Goal: Task Accomplishment & Management: Manage account settings

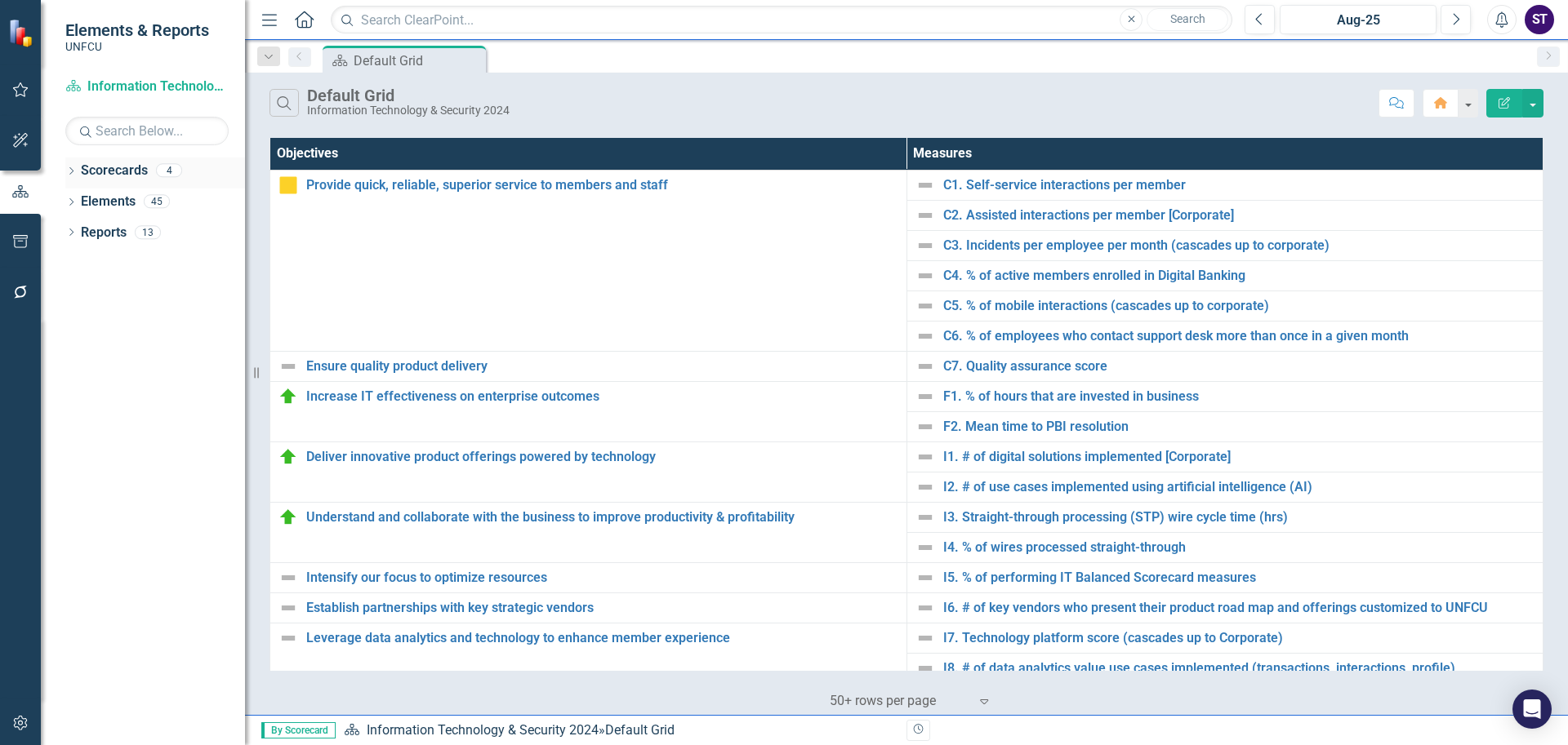
click at [72, 169] on icon at bounding box center [71, 170] width 4 height 7
click at [83, 200] on icon "Dropdown" at bounding box center [80, 201] width 12 height 10
click at [148, 225] on link "Information Technology & Security 2025" at bounding box center [175, 233] width 139 height 19
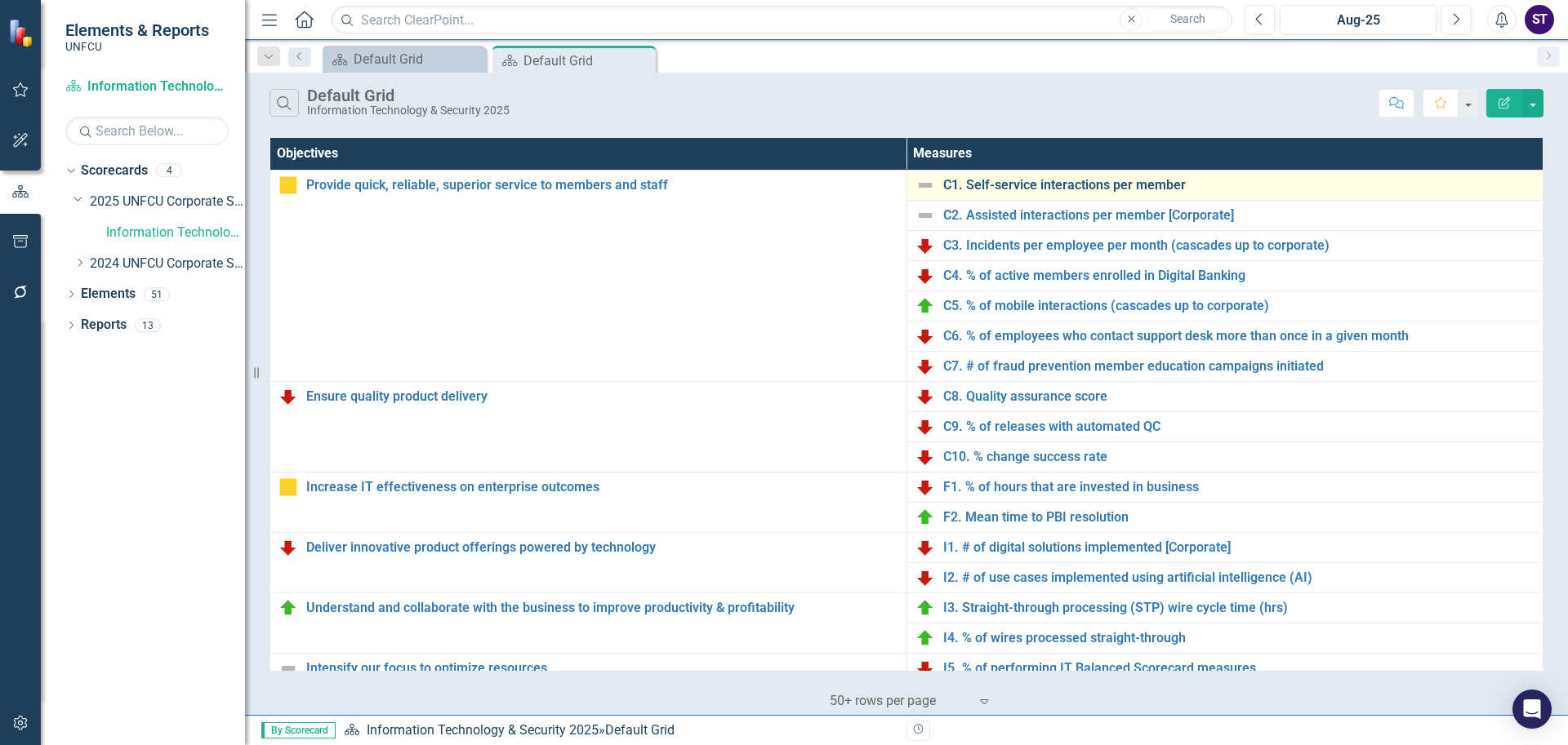
click at [730, 178] on link "C1. Self-service interactions per member" at bounding box center [1239, 185] width 592 height 15
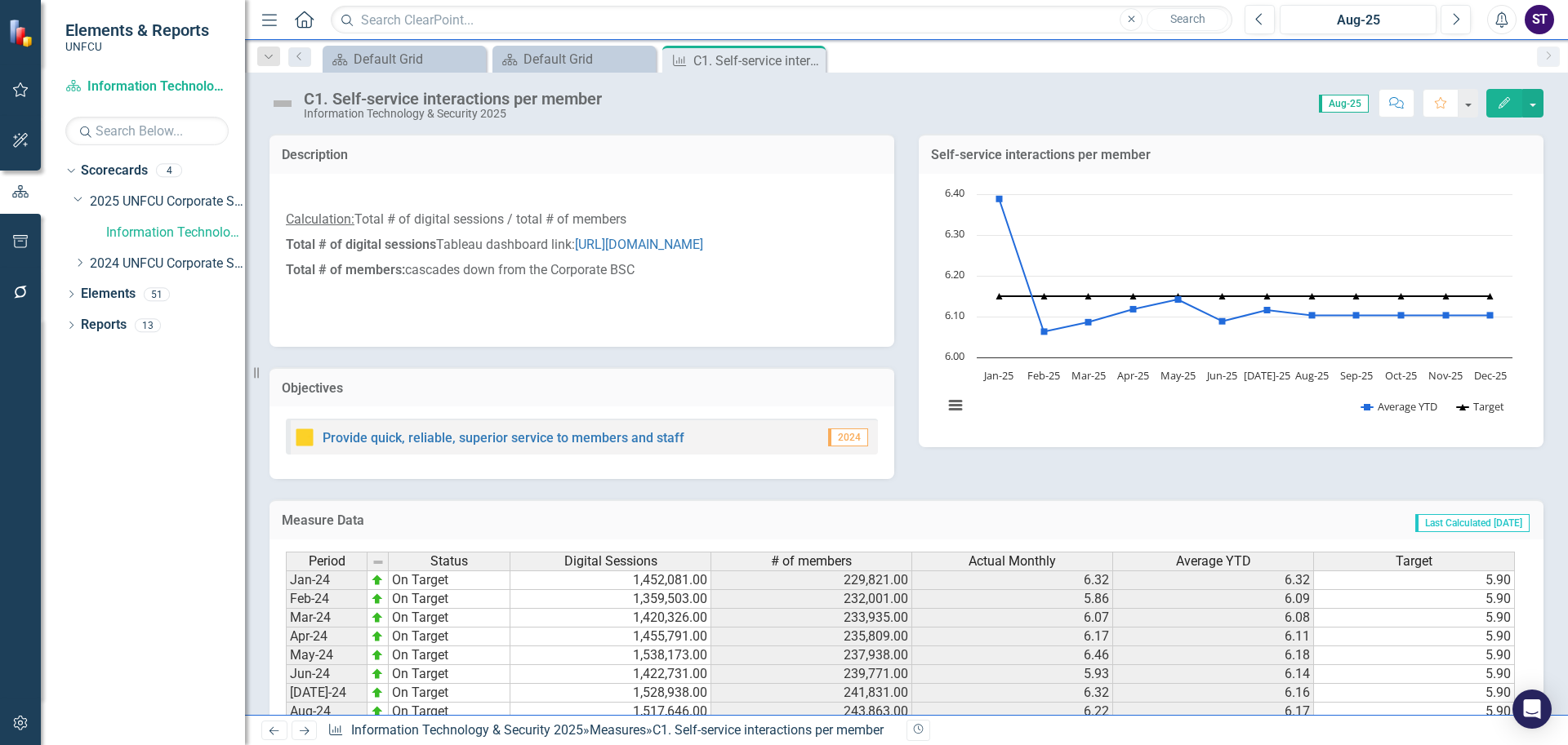
scroll to position [366, 0]
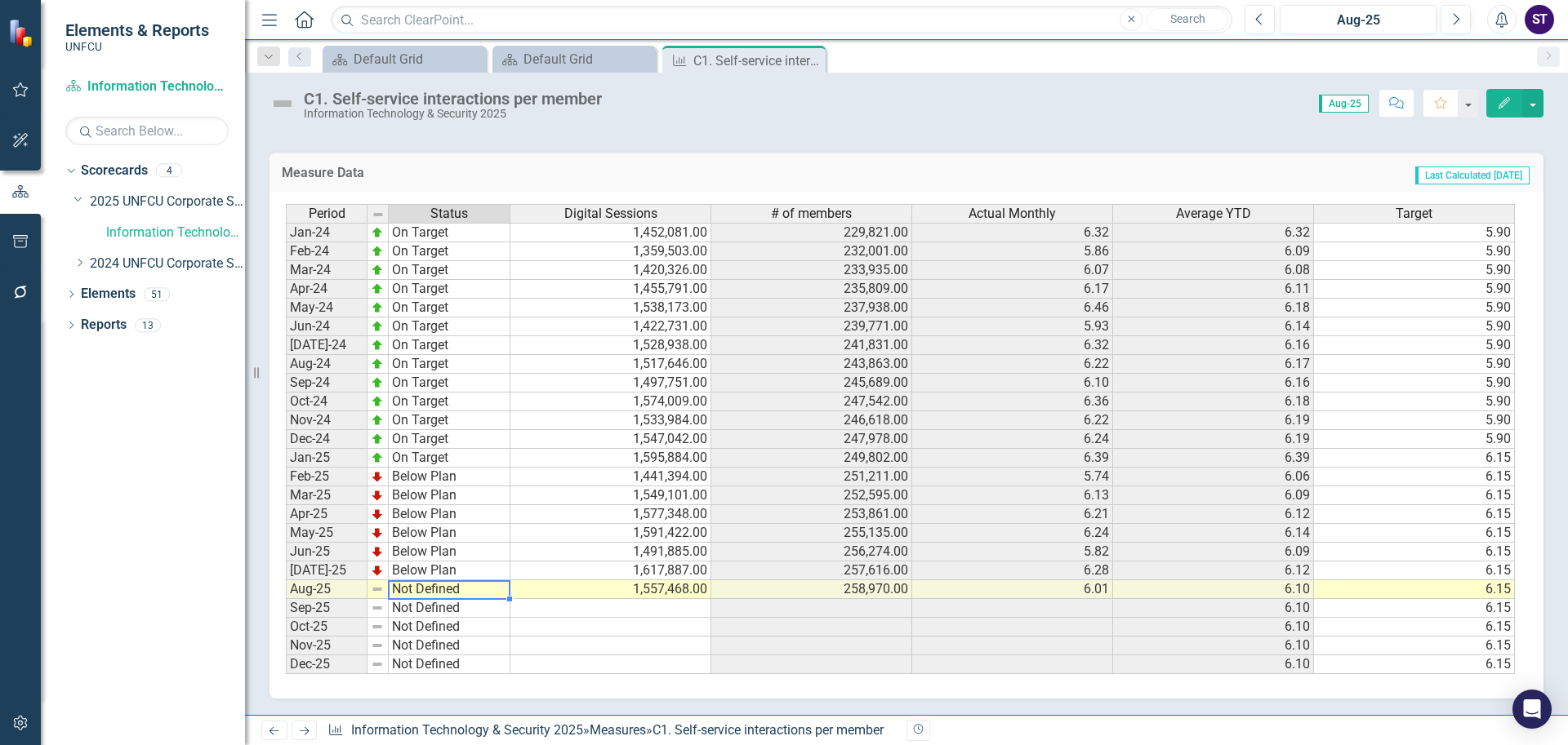
click at [420, 595] on td "Not Defined" at bounding box center [449, 589] width 121 height 19
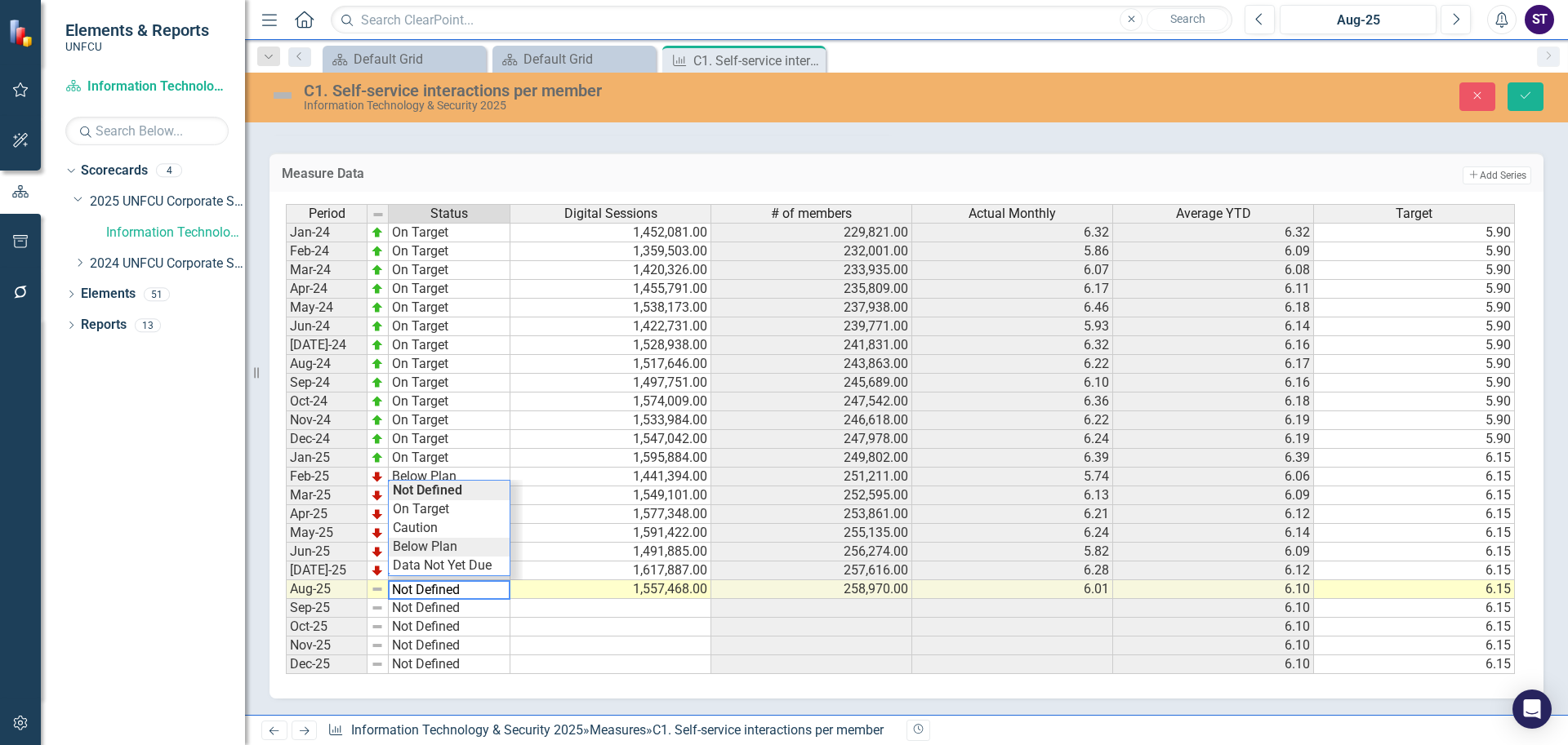
type textarea "Below Plan"
click at [439, 553] on div "Period Status Digital Sessions # of members Actual Monthly Average YTD Target J…" at bounding box center [900, 439] width 1229 height 471
click at [730, 105] on button "Save" at bounding box center [1525, 97] width 36 height 29
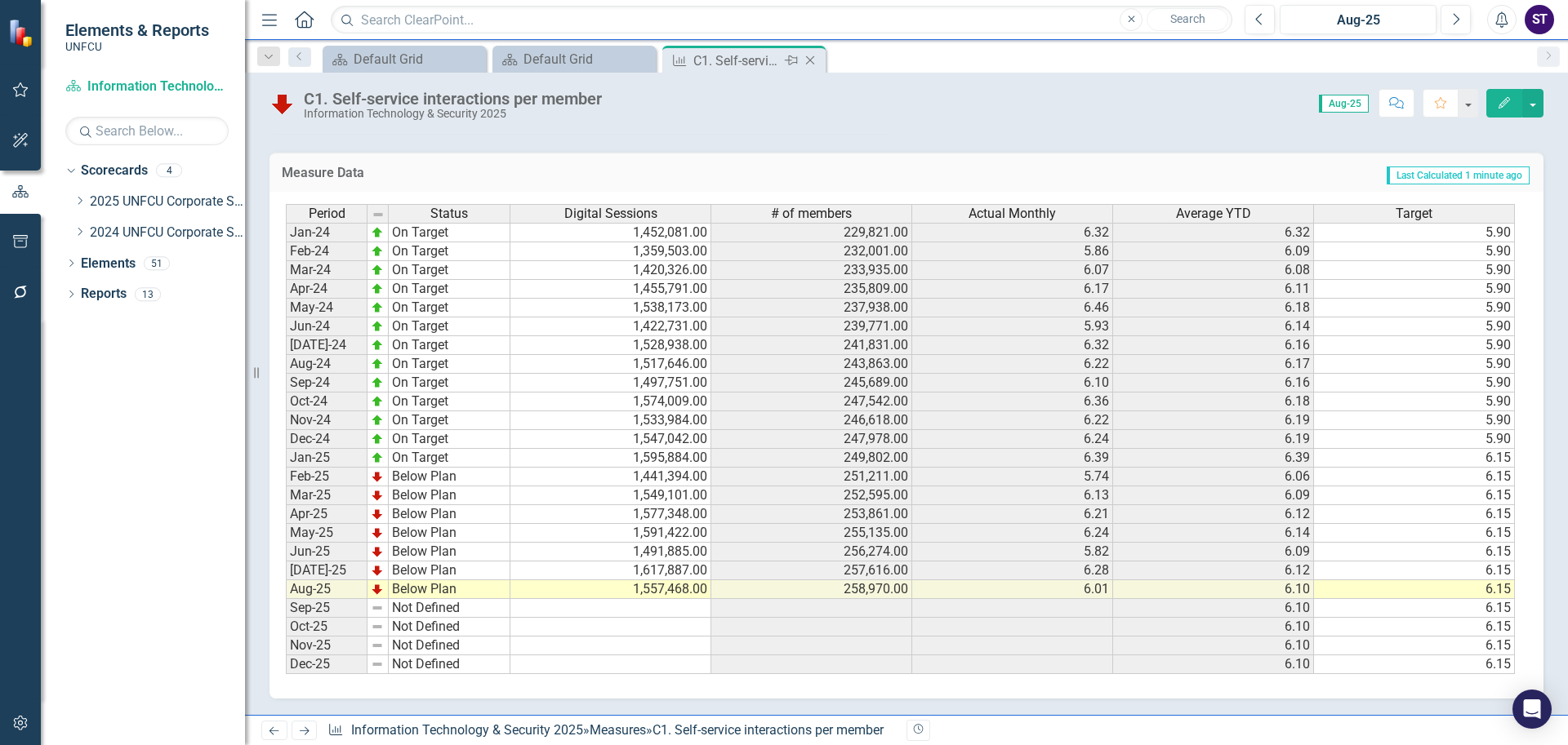
click at [730, 60] on icon "Close" at bounding box center [810, 61] width 16 height 13
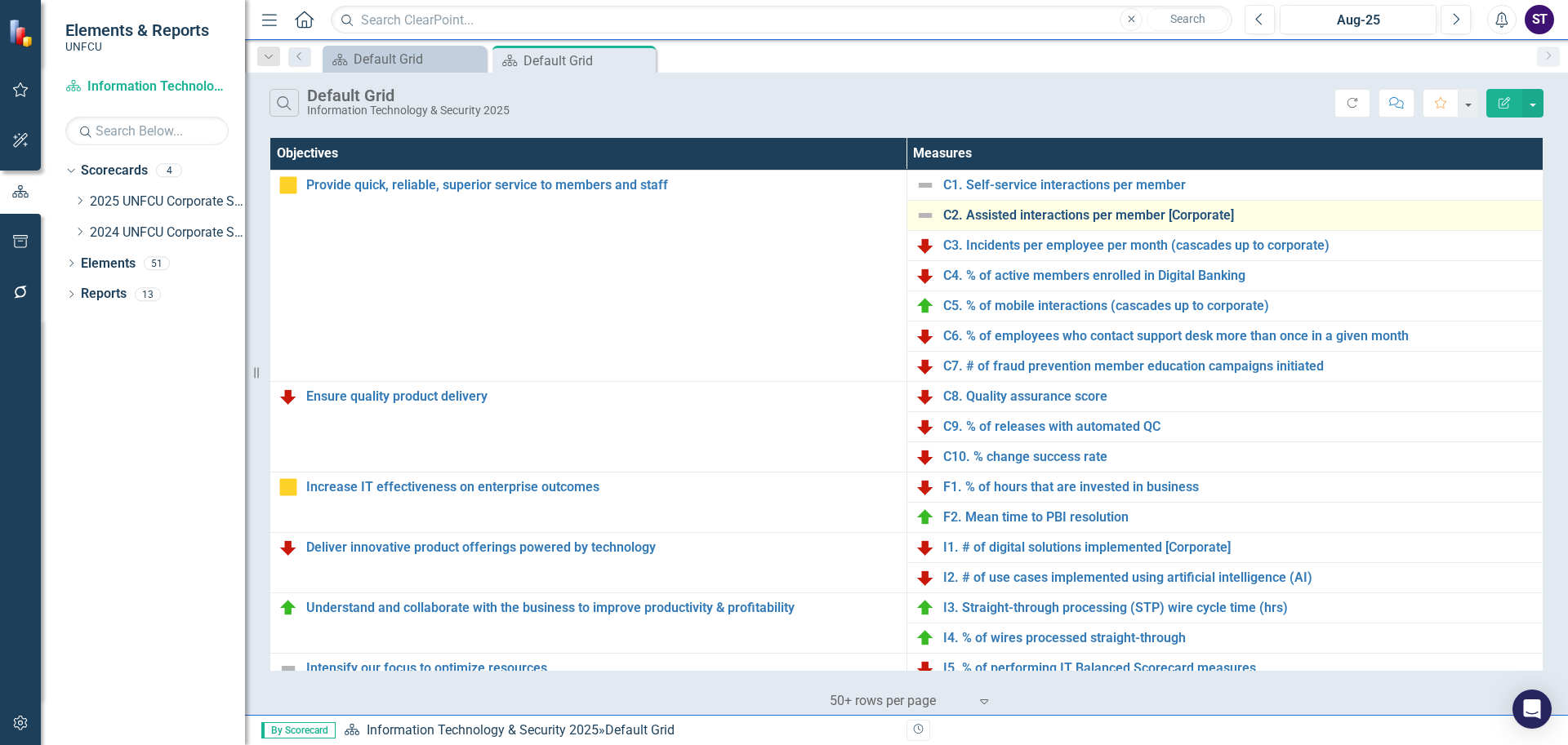
click at [730, 211] on link "C2. Assisted interactions per member [Corporate]" at bounding box center [1239, 216] width 592 height 15
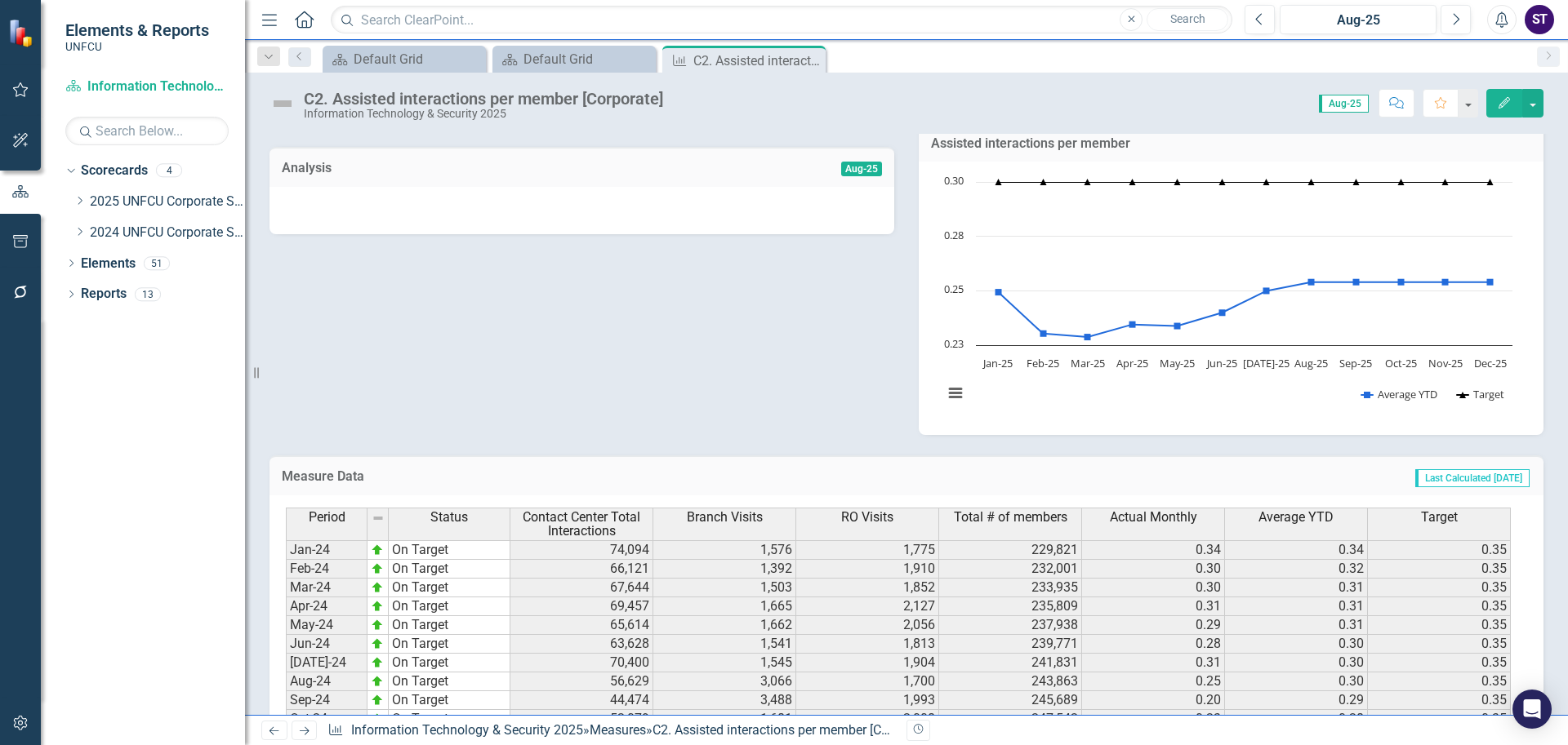
scroll to position [461, 0]
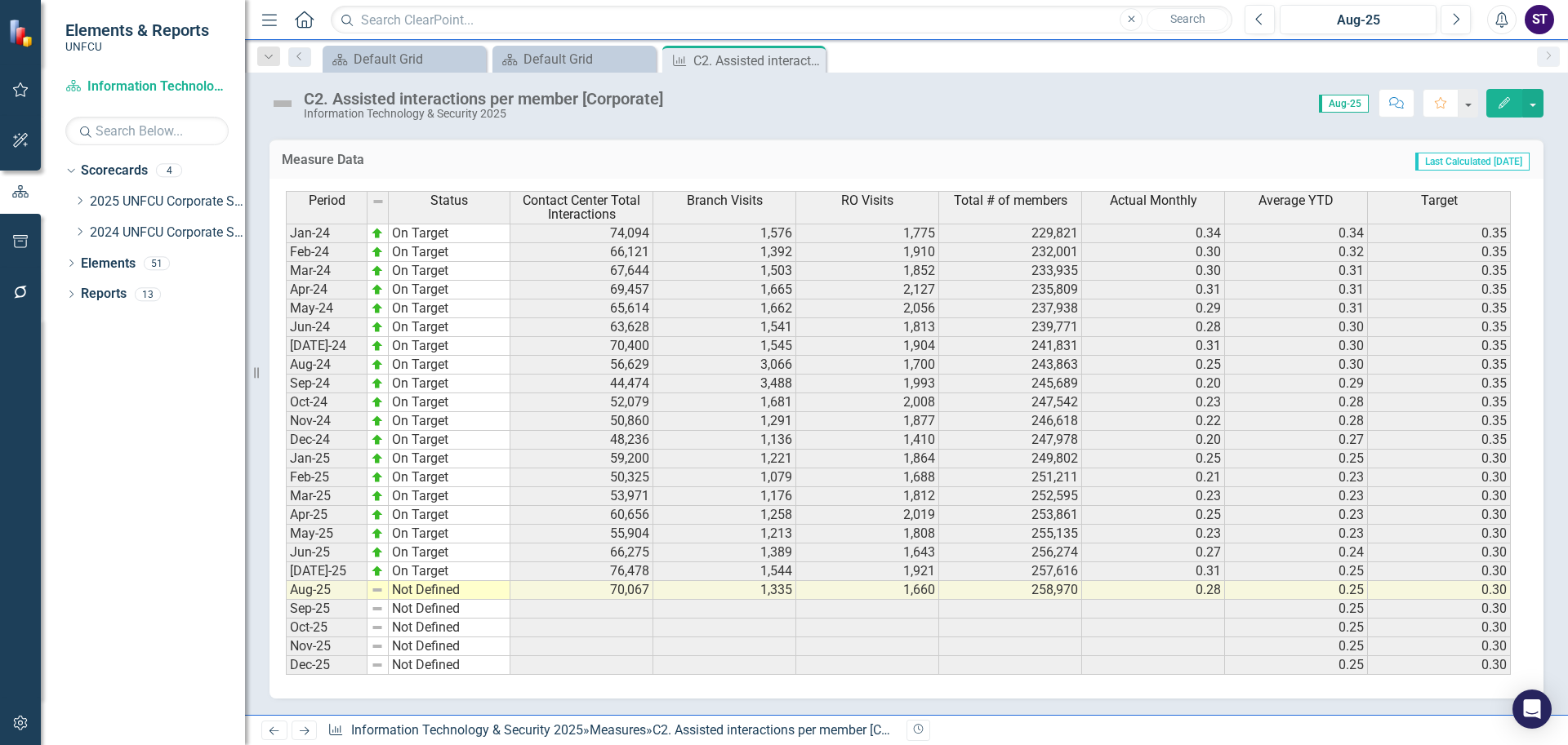
click at [405, 595] on td "Not Defined" at bounding box center [449, 590] width 121 height 19
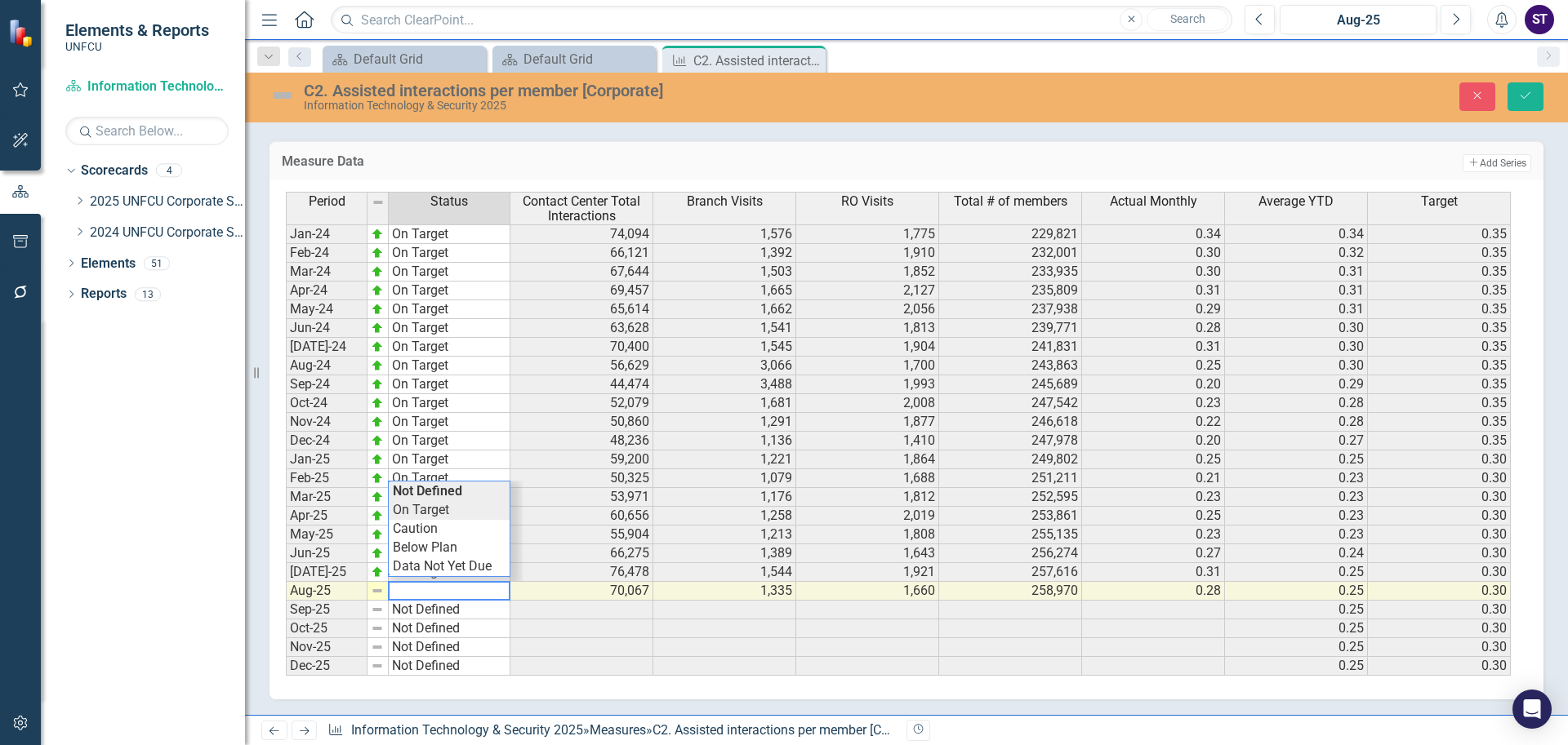
click at [429, 516] on div "Period Status Contact Center Total Interactions Branch Visits RO Visits Total #…" at bounding box center [900, 434] width 1229 height 484
click at [730, 98] on button "Save" at bounding box center [1525, 97] width 36 height 29
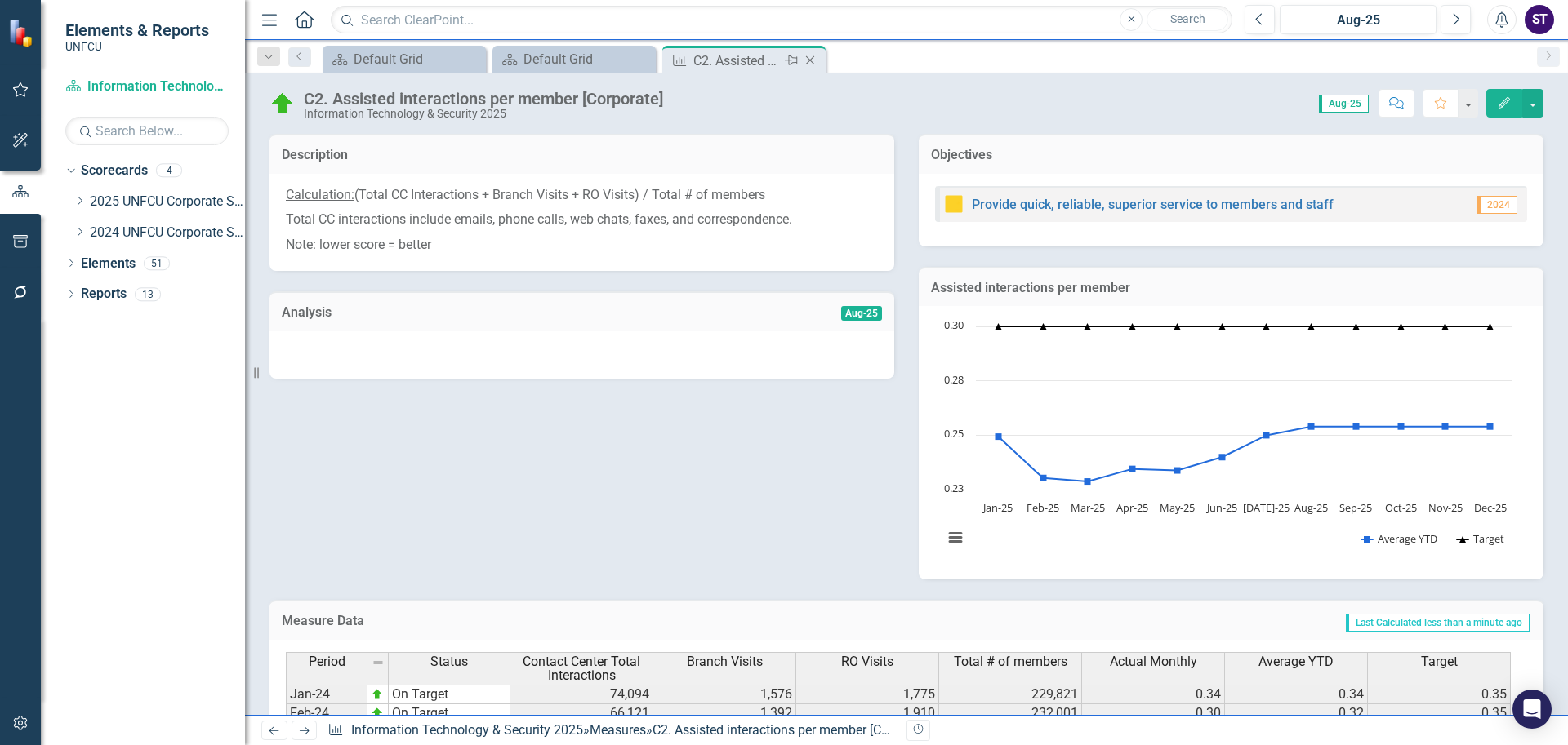
click at [730, 63] on icon "Close" at bounding box center [810, 61] width 16 height 13
